Goal: Task Accomplishment & Management: Complete application form

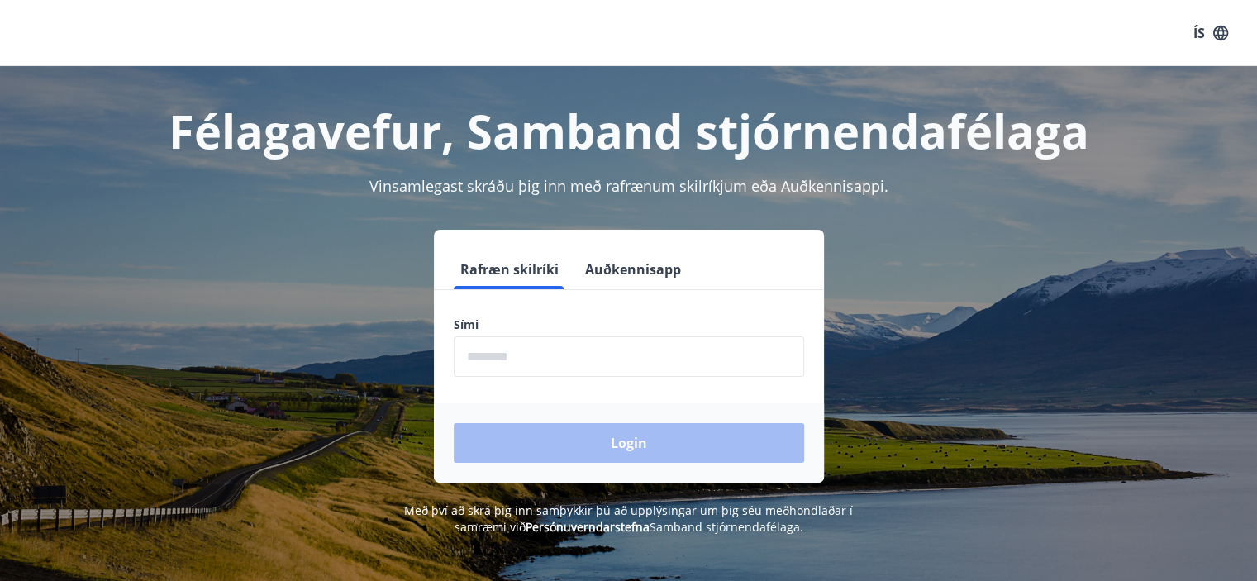
click at [497, 357] on input "phone" at bounding box center [629, 356] width 350 height 40
type input "********"
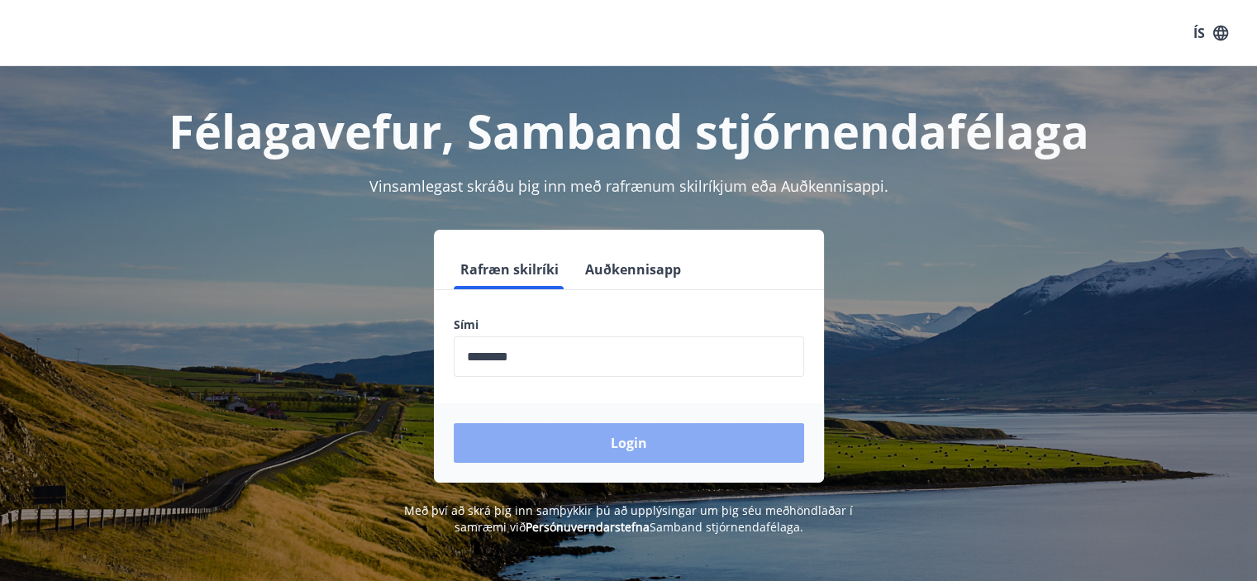
click at [674, 445] on button "Login" at bounding box center [629, 443] width 350 height 40
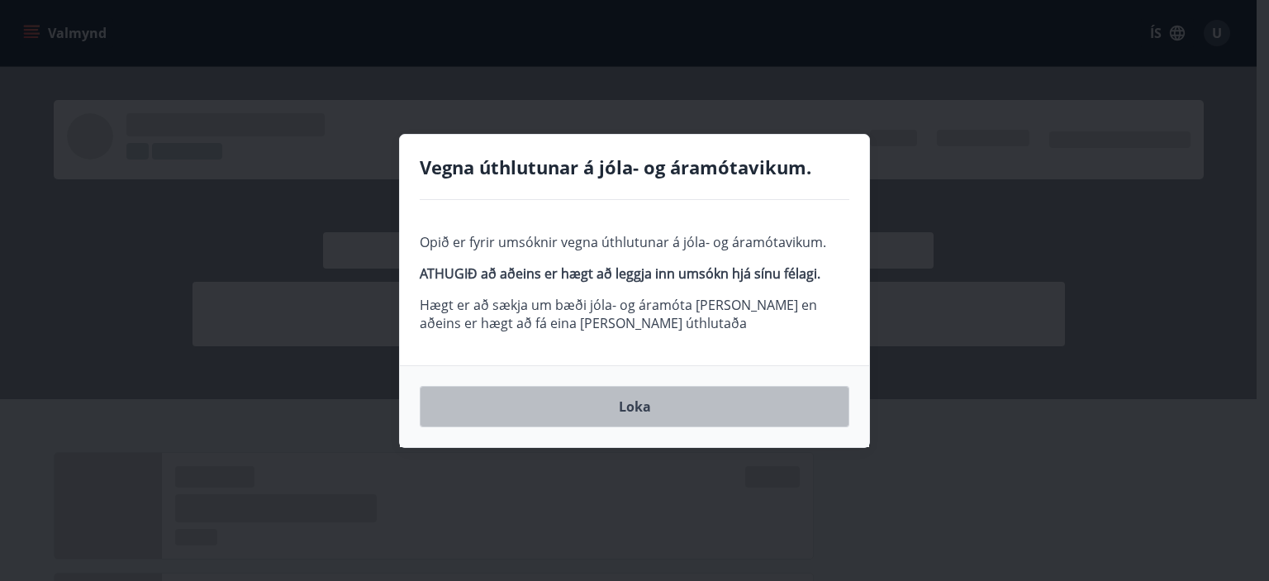
click at [635, 406] on button "Loka" at bounding box center [635, 406] width 430 height 41
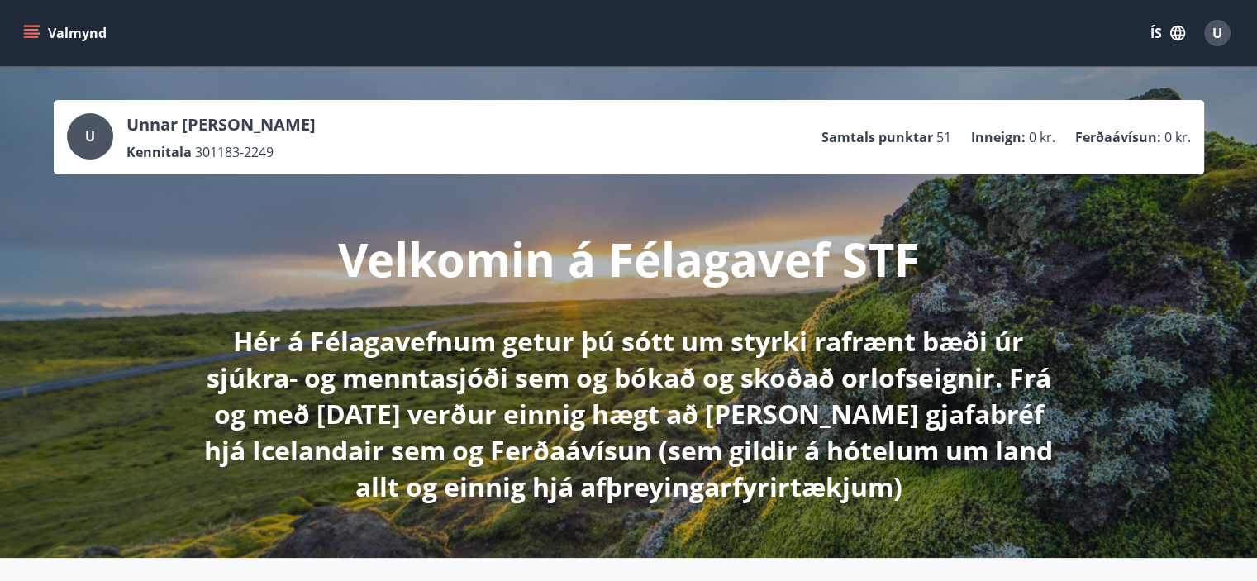
click at [28, 29] on icon "menu" at bounding box center [31, 30] width 15 height 2
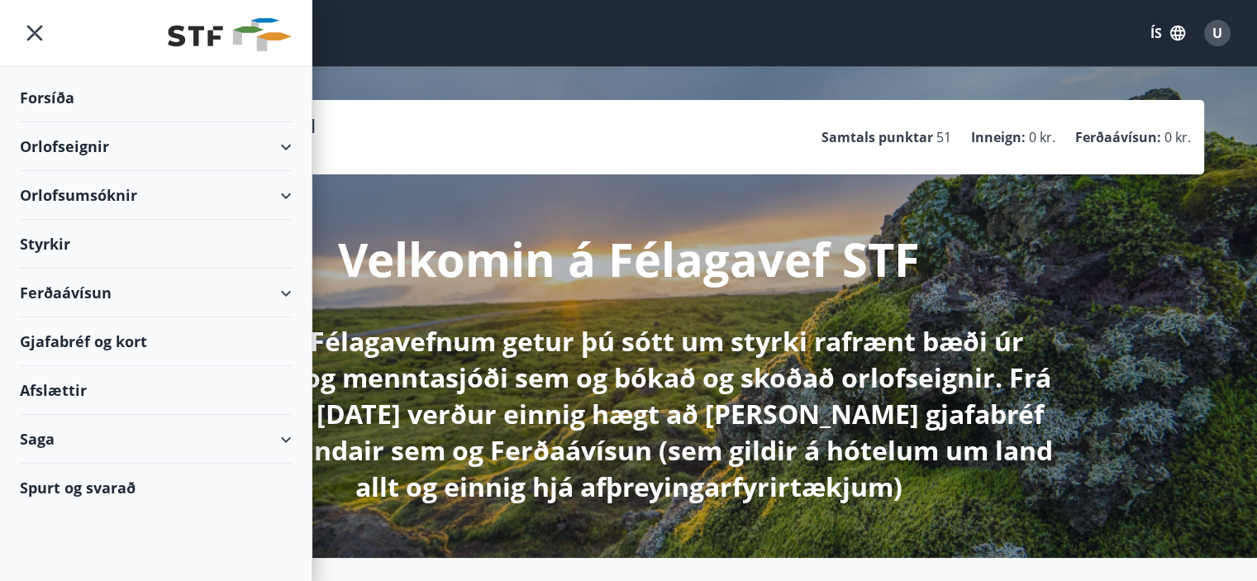
click at [104, 237] on div "Styrkir" at bounding box center [156, 244] width 272 height 49
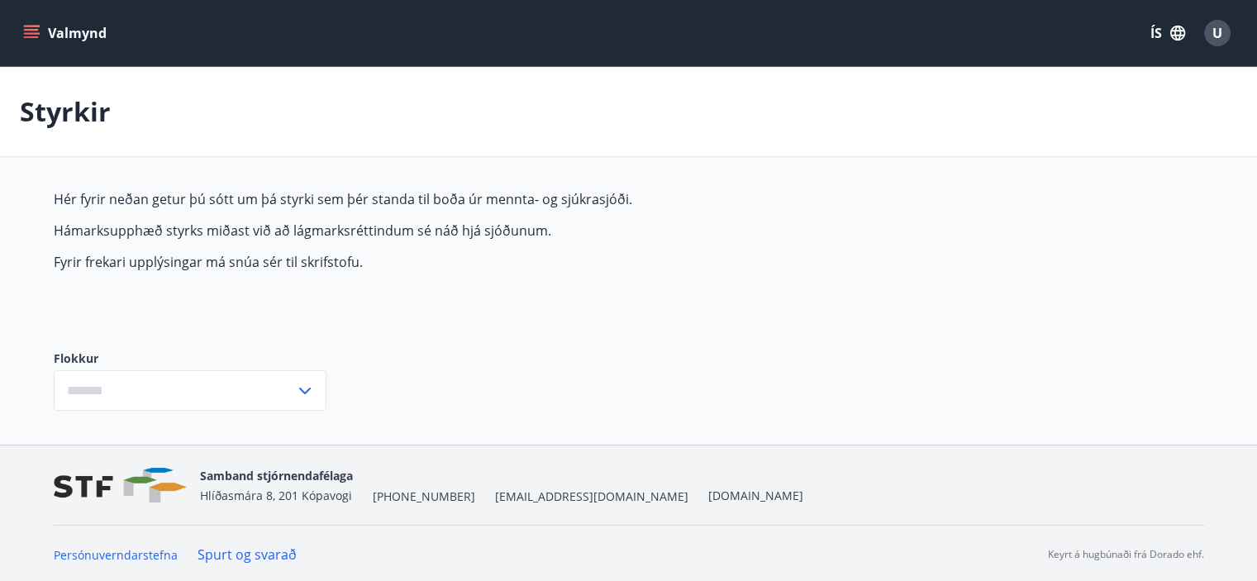
type input "***"
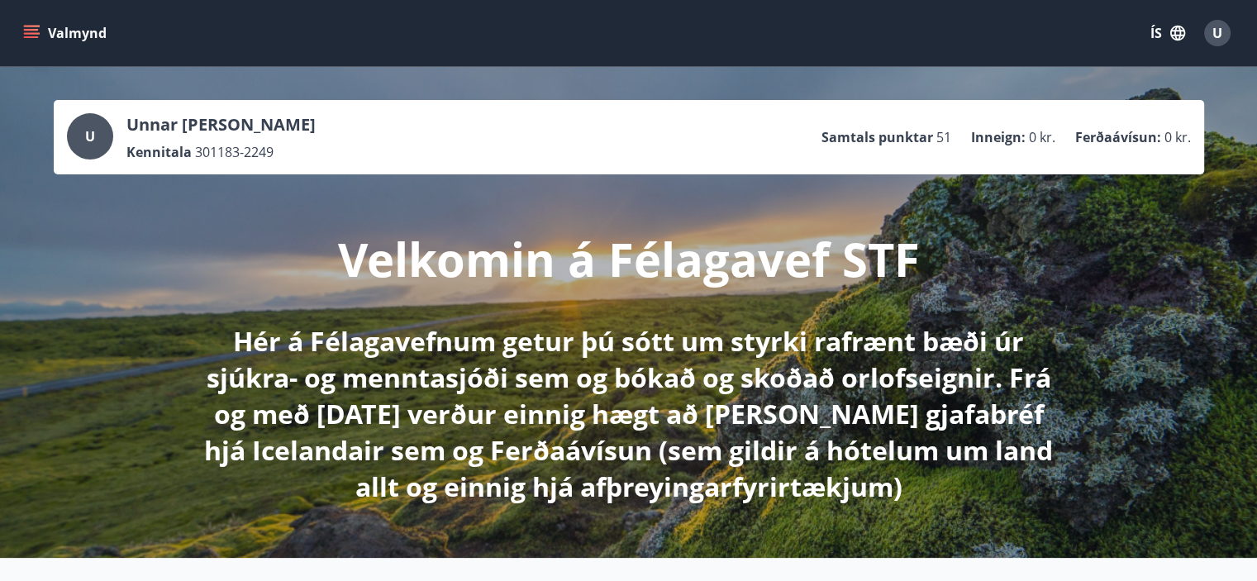
scroll to position [331, 0]
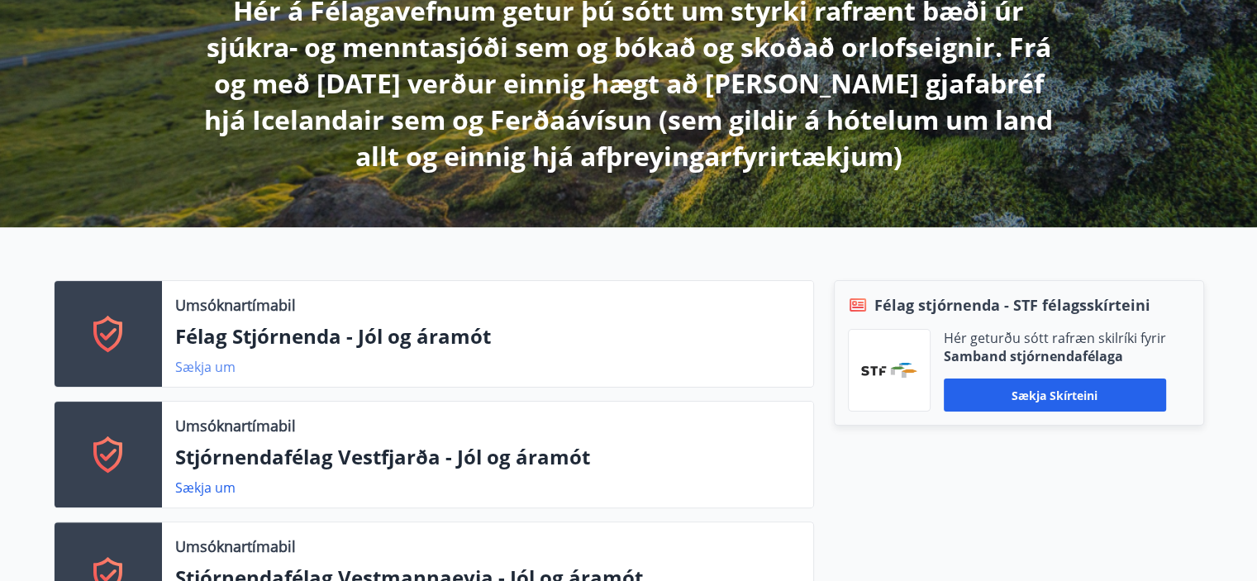
click at [207, 365] on link "Sækja um" at bounding box center [205, 367] width 60 height 18
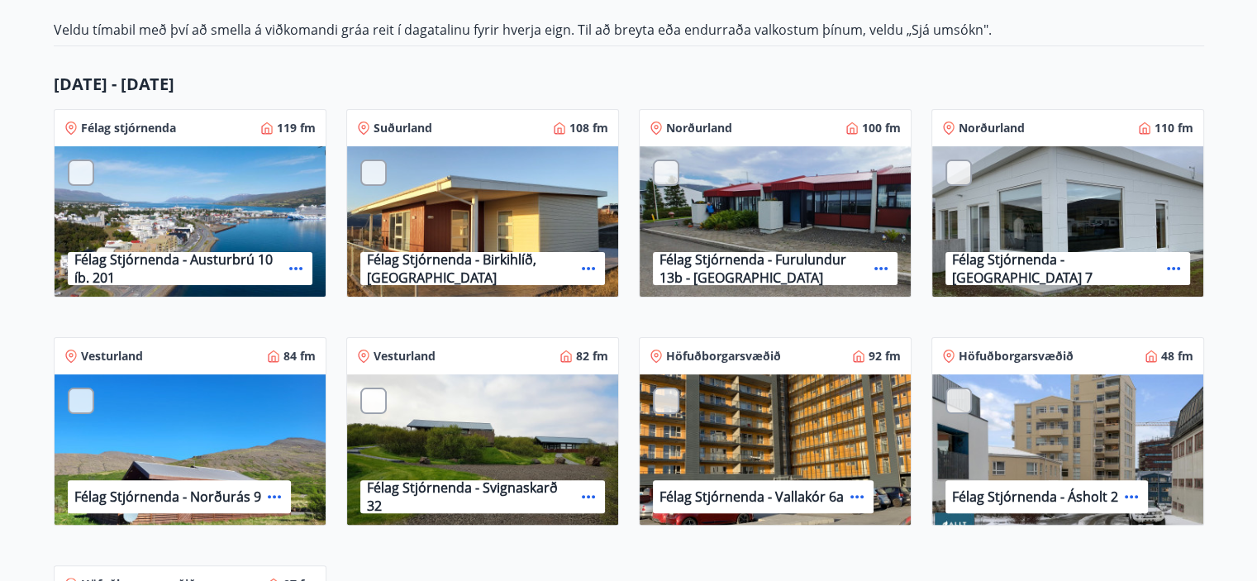
scroll to position [280, 0]
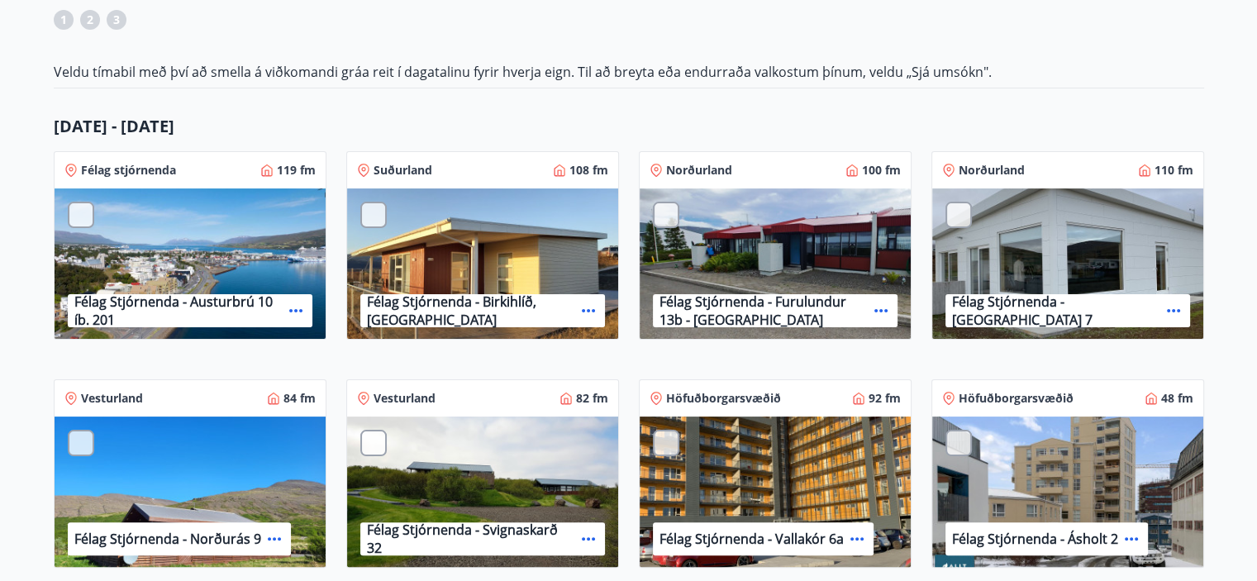
click at [107, 221] on div "Félag Stjórnenda - Austurbrú 10 íb. 201" at bounding box center [190, 264] width 271 height 152
click at [72, 208] on div at bounding box center [81, 215] width 26 height 26
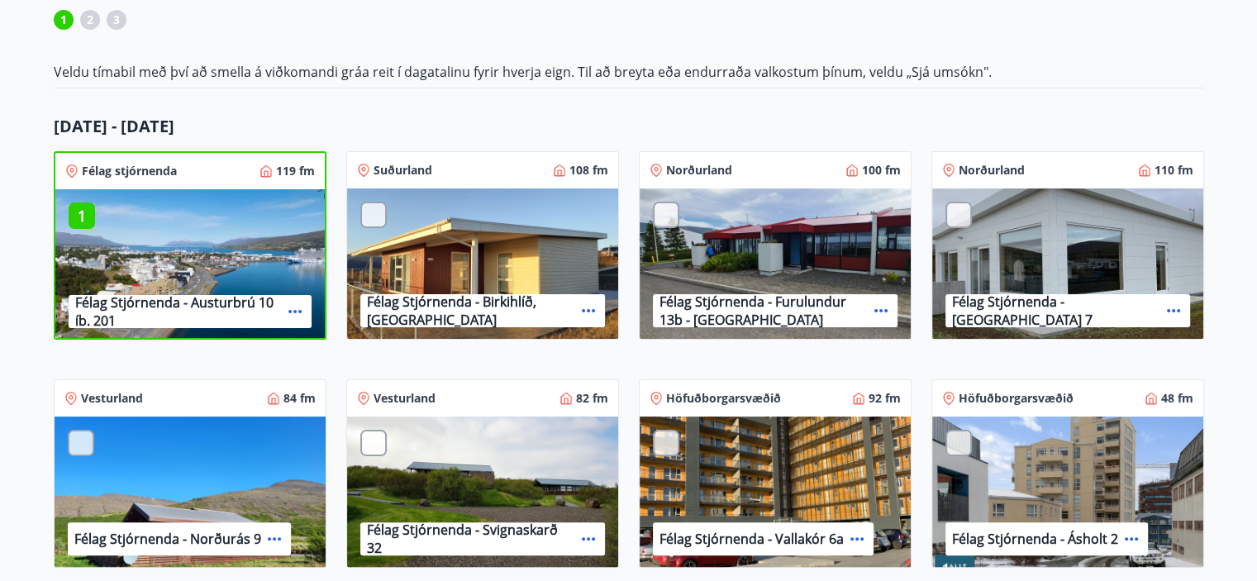
click at [86, 208] on p "1" at bounding box center [82, 215] width 26 height 21
